Goal: Information Seeking & Learning: Learn about a topic

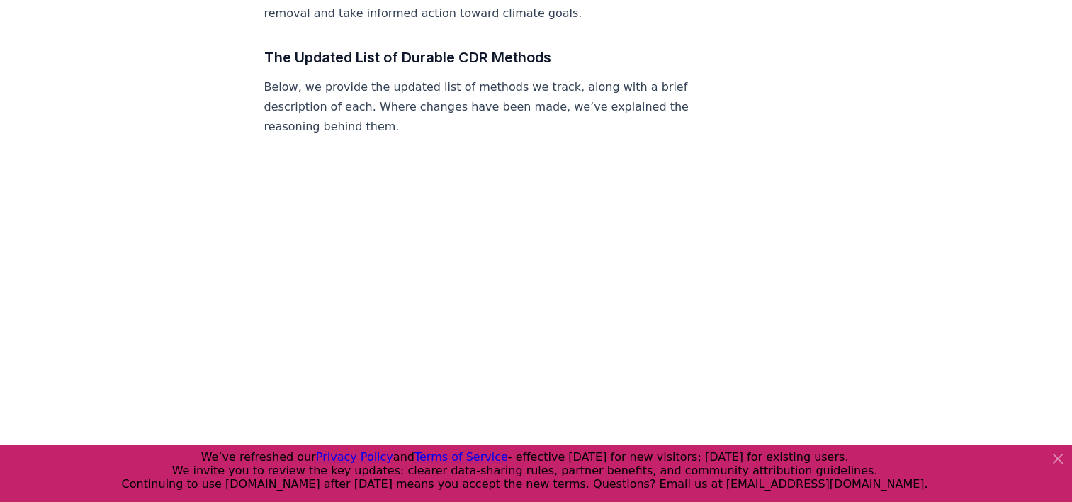
scroll to position [1145, 0]
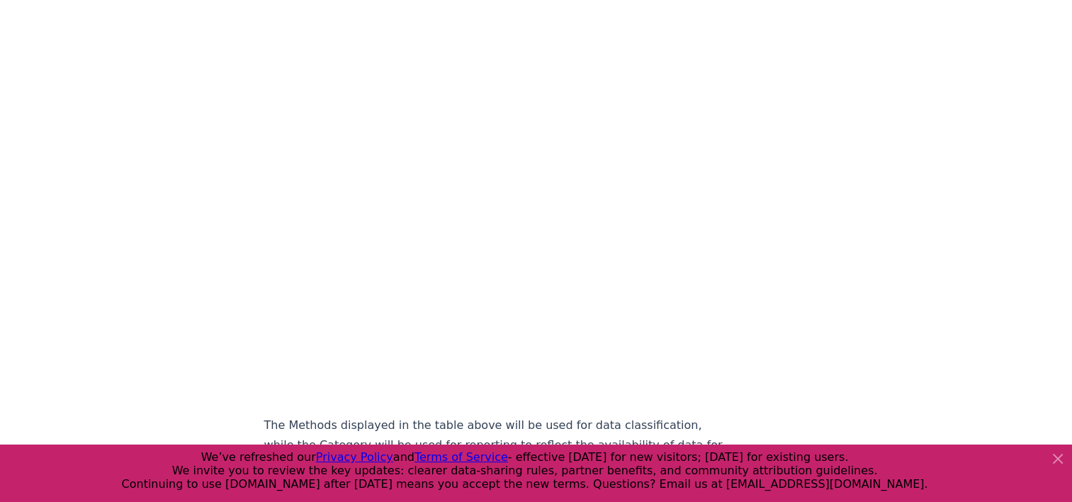
scroll to position [1047, 0]
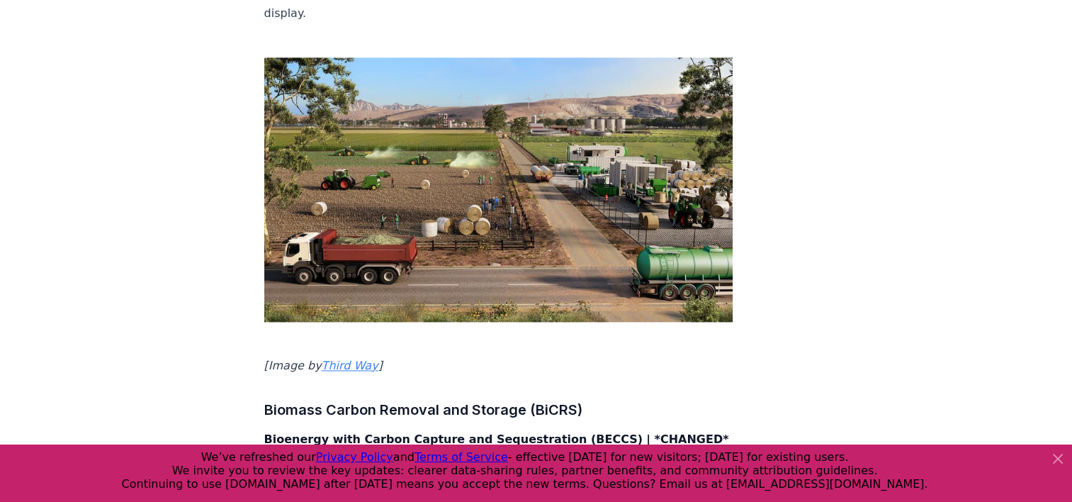
scroll to position [1896, 0]
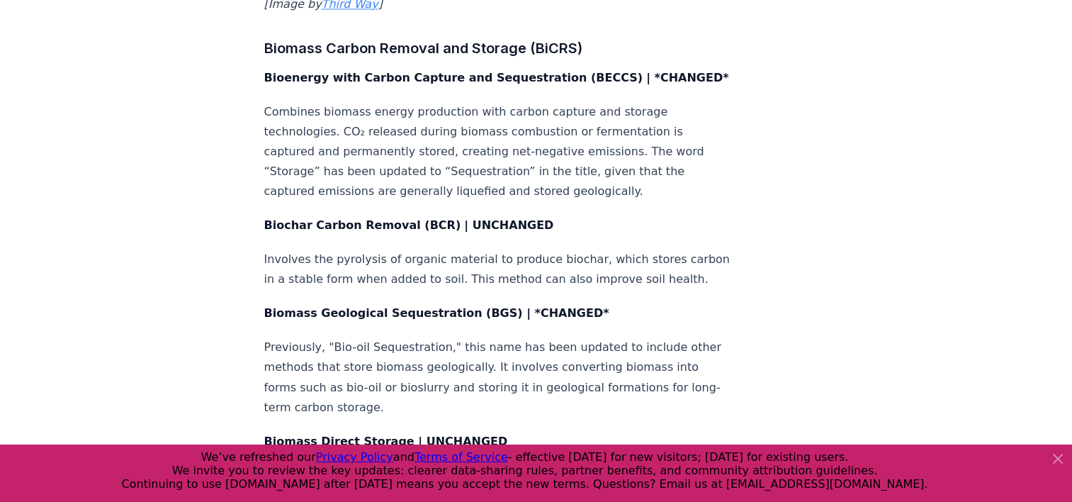
scroll to position [2335, 0]
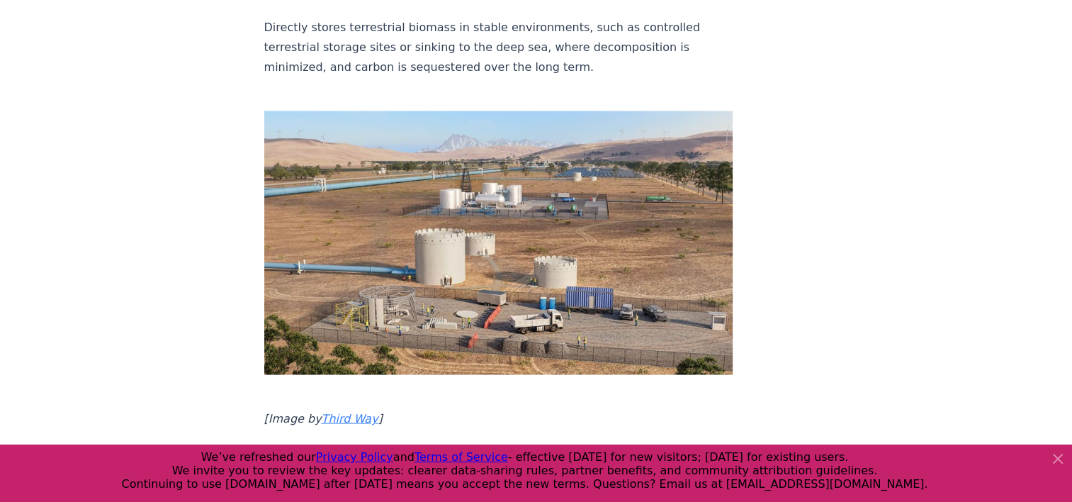
scroll to position [2717, 0]
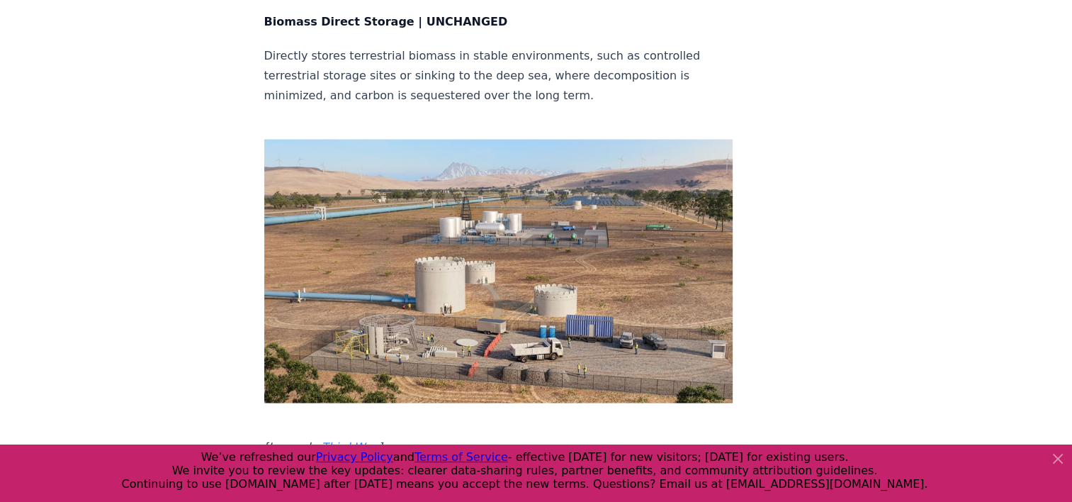
click at [186, 161] on div "[DATE] [DOMAIN_NAME] Durable CDR Methods Update | [DATE] At [DOMAIN_NAME], our …" at bounding box center [536, 154] width 992 height 5640
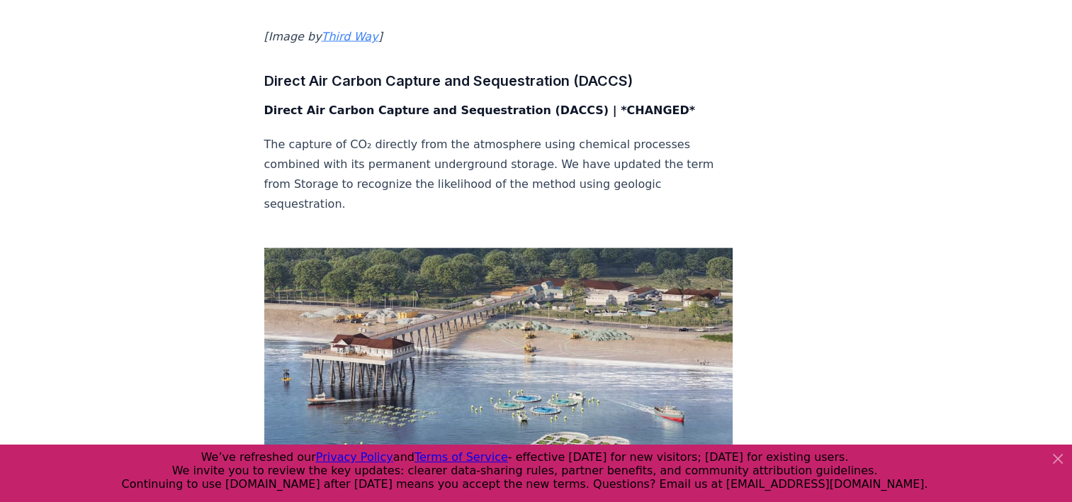
scroll to position [3099, 0]
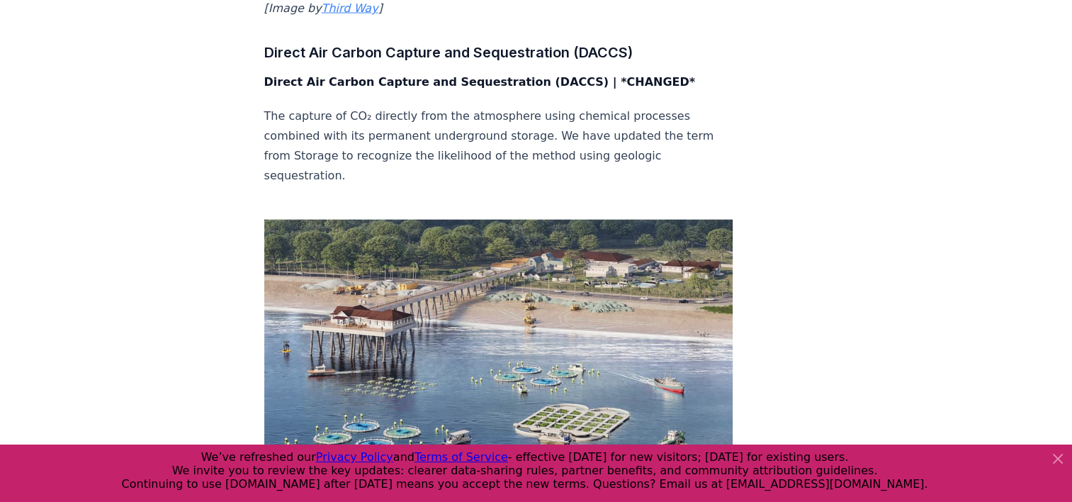
scroll to position [3594, 0]
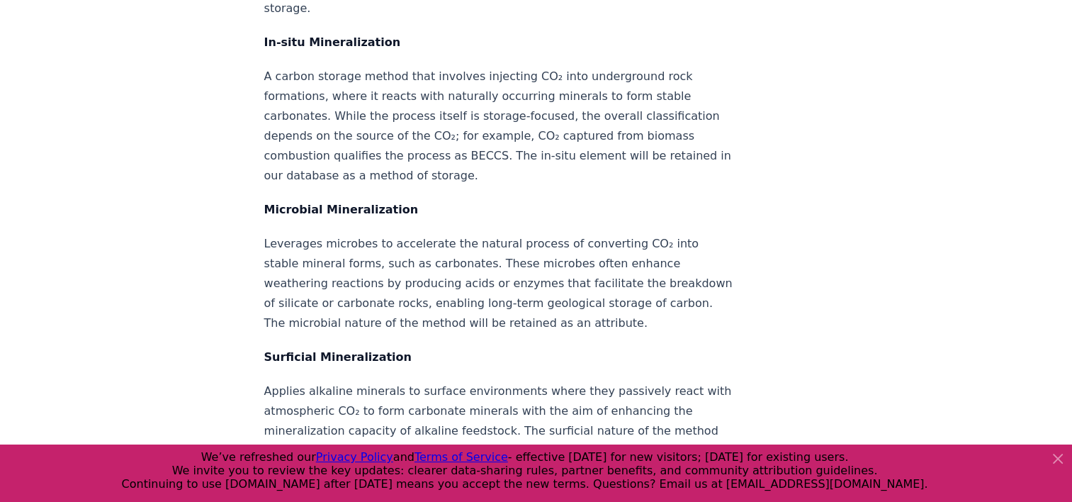
scroll to position [0, 0]
